Goal: Task Accomplishment & Management: Manage account settings

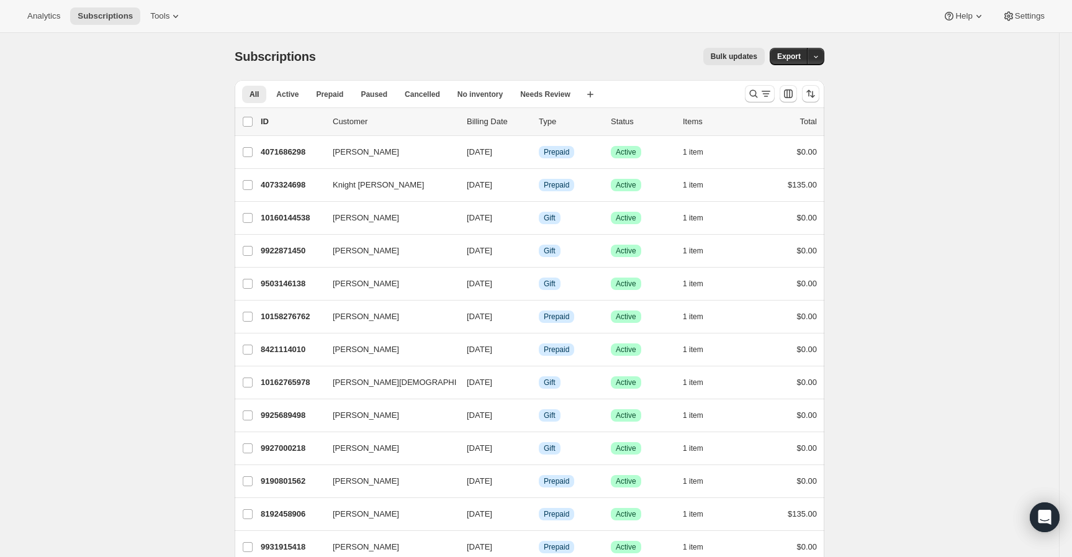
click at [752, 102] on div at bounding box center [782, 93] width 84 height 25
click at [751, 99] on icon "Search and filter results" at bounding box center [753, 94] width 12 height 12
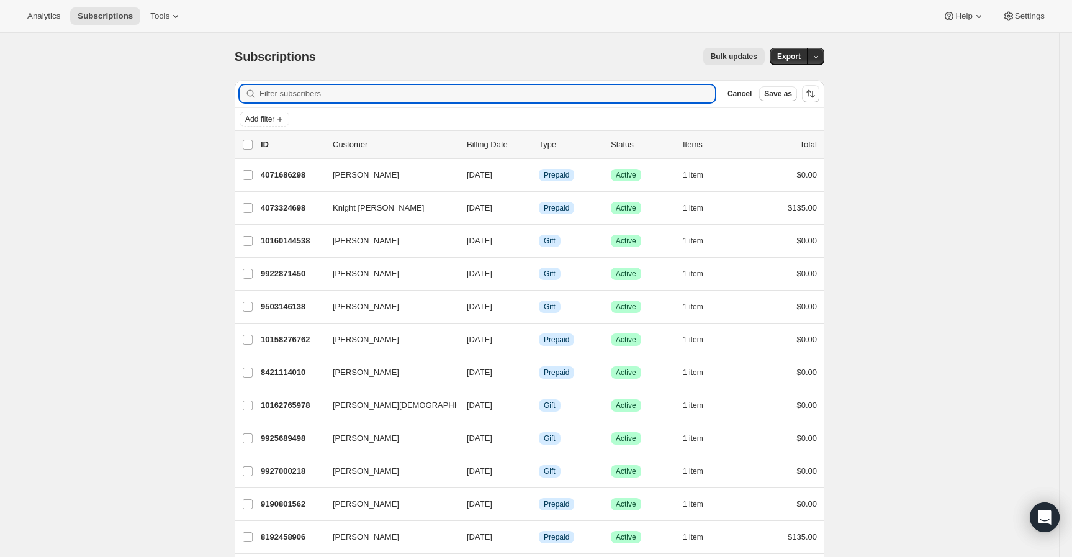
paste input "[PERSON_NAME][EMAIL_ADDRESS][PERSON_NAME][DOMAIN_NAME]"
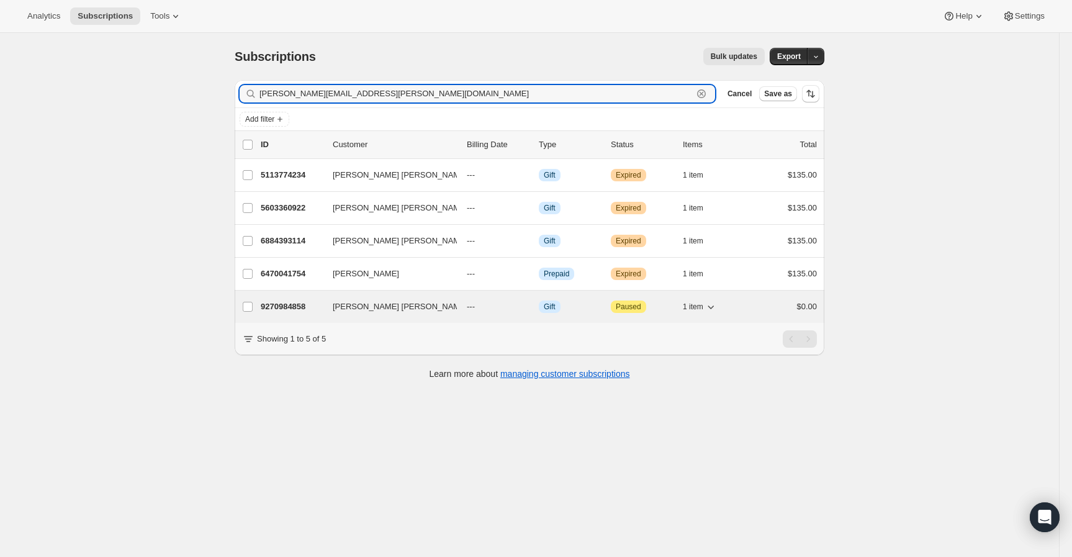
type input "[PERSON_NAME][EMAIL_ADDRESS][PERSON_NAME][DOMAIN_NAME]"
click at [295, 309] on p "9270984858" at bounding box center [292, 306] width 62 height 12
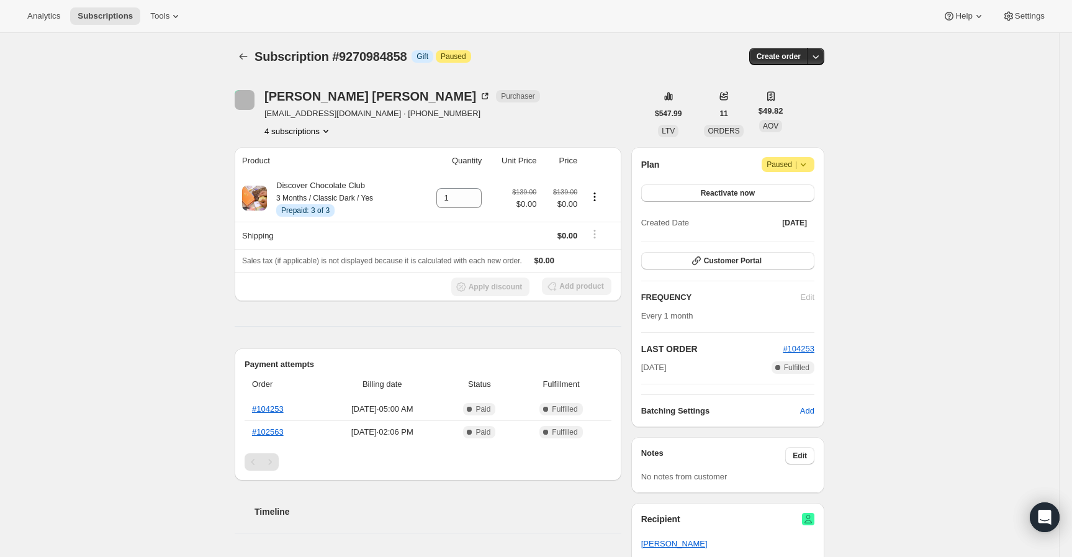
click at [120, 335] on div "Subscription #9270984858. This page is ready Subscription #9270984858 Info Gift…" at bounding box center [529, 470] width 1059 height 874
click at [247, 56] on icon "Subscriptions" at bounding box center [244, 56] width 8 height 6
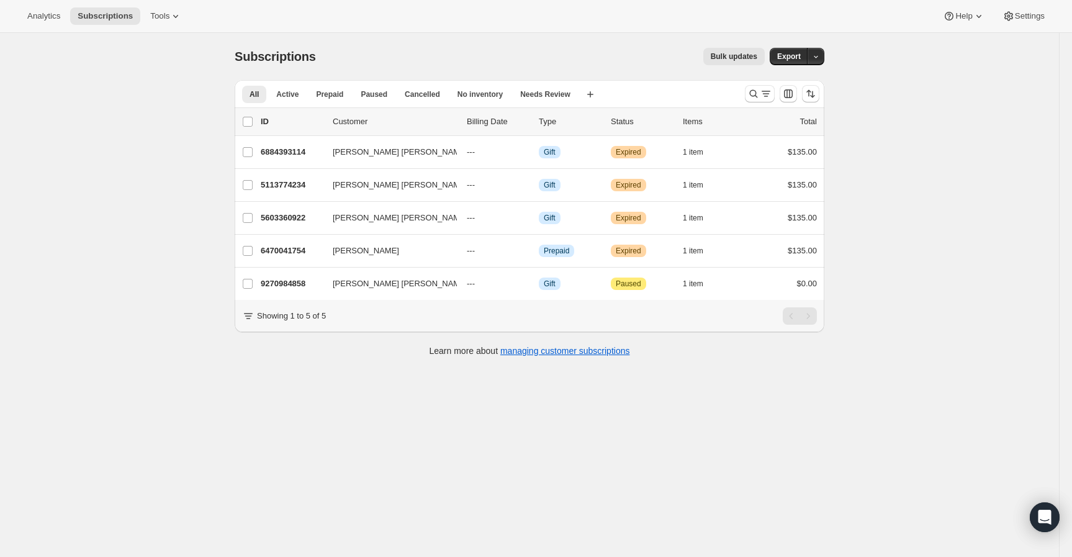
click at [140, 120] on div "Subscriptions. This page is ready Subscriptions Bulk updates More actions Bulk …" at bounding box center [529, 311] width 1059 height 557
